Goal: Information Seeking & Learning: Learn about a topic

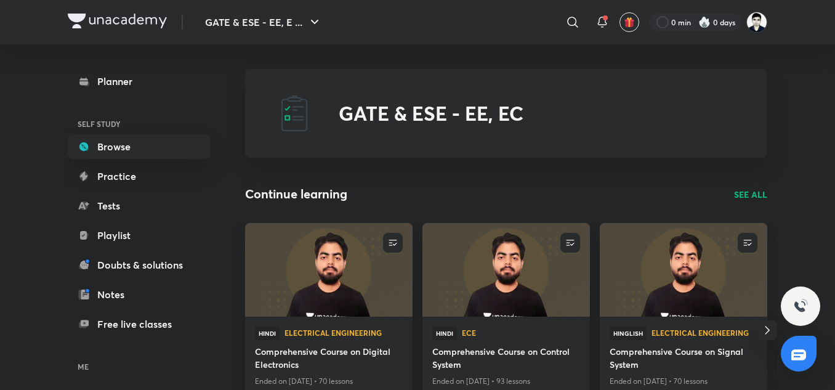
scroll to position [128, 0]
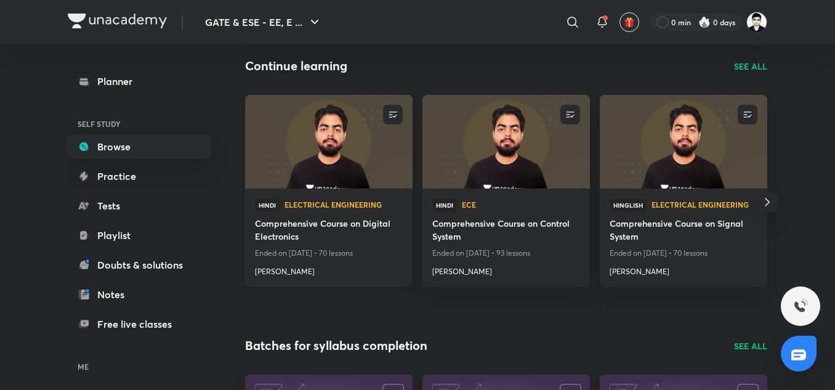
click at [308, 228] on h4 "Comprehensive Course on Digital Electronics" at bounding box center [329, 231] width 148 height 28
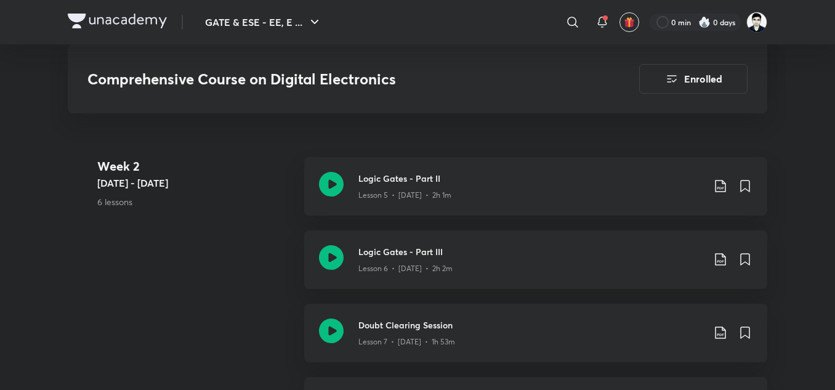
scroll to position [1138, 0]
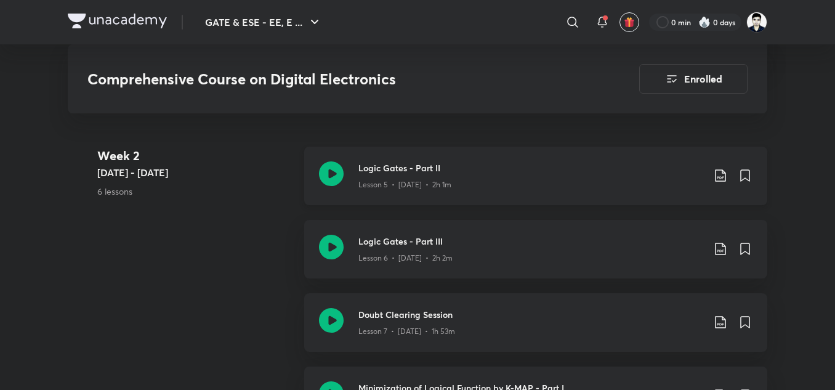
click at [374, 174] on h3 "Logic Gates - Part II" at bounding box center [530, 167] width 345 height 13
click at [428, 175] on div "Lesson 5 • [DATE] • 2h 1m" at bounding box center [530, 182] width 345 height 16
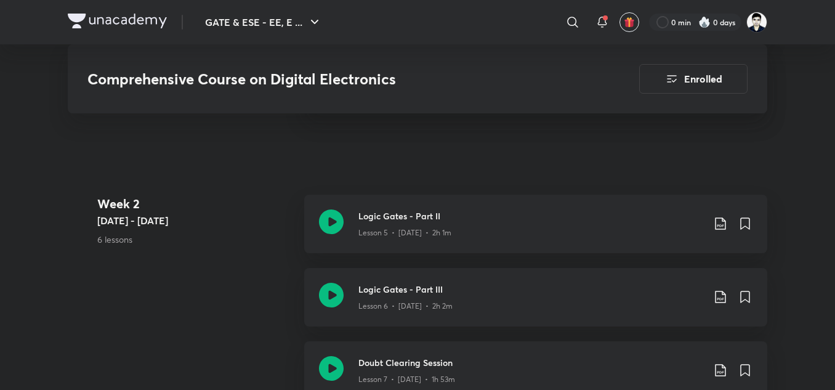
scroll to position [1091, 0]
click at [404, 231] on p "Lesson 5 • [DATE] • 2h 1m" at bounding box center [404, 231] width 93 height 11
